Goal: Task Accomplishment & Management: Complete application form

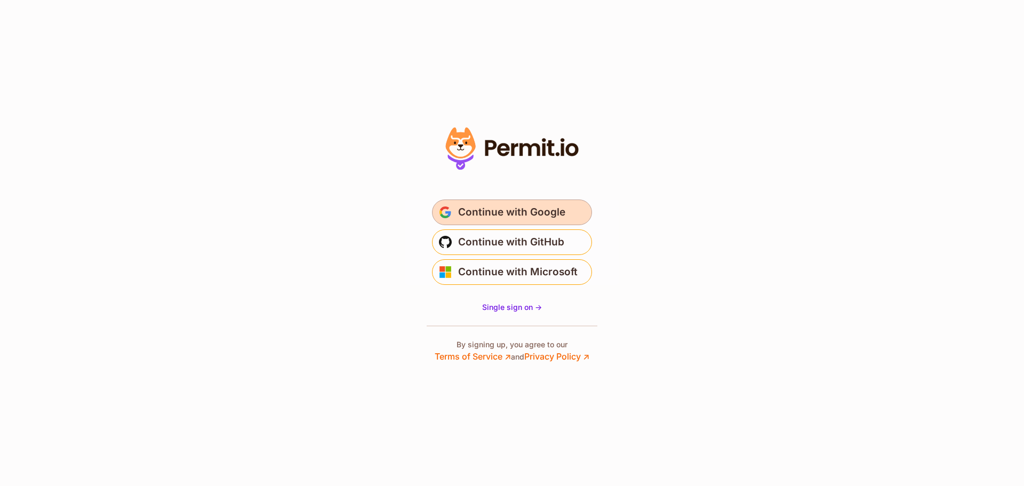
click at [483, 212] on span "Continue with Google" at bounding box center [511, 212] width 107 height 17
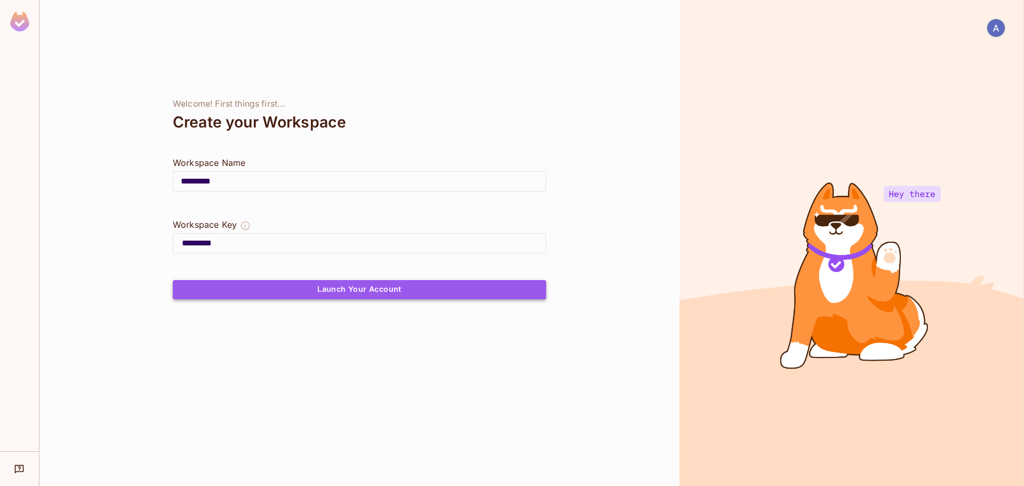
click at [304, 292] on button "Launch Your Account" at bounding box center [359, 289] width 373 height 19
